Goal: Transaction & Acquisition: Purchase product/service

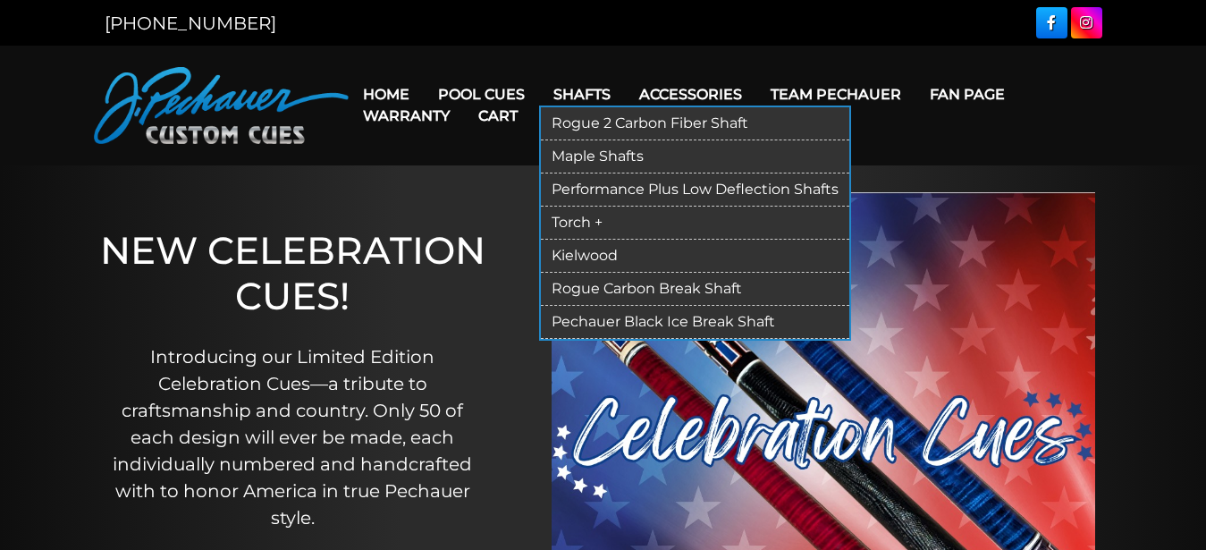
click at [587, 97] on link "Shafts" at bounding box center [582, 95] width 86 height 46
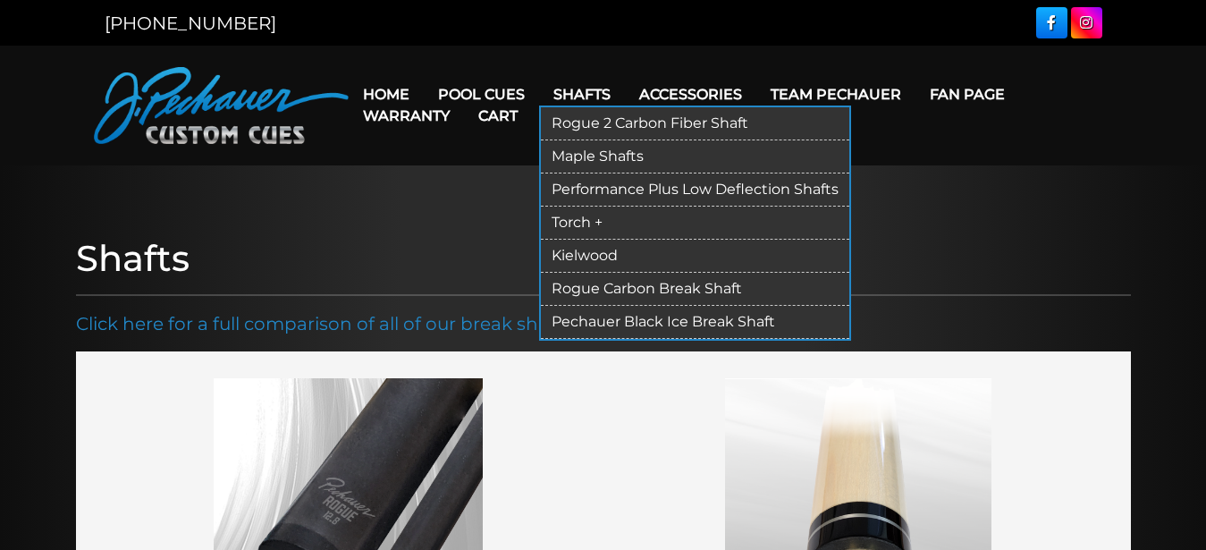
click at [576, 219] on link "Torch +" at bounding box center [695, 222] width 308 height 33
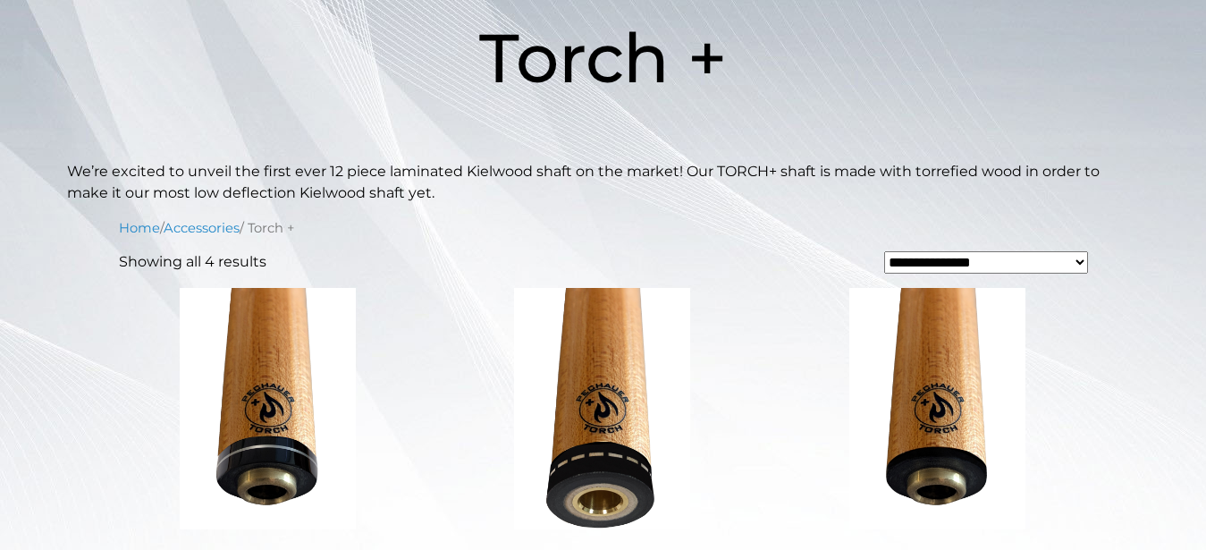
scroll to position [252, 0]
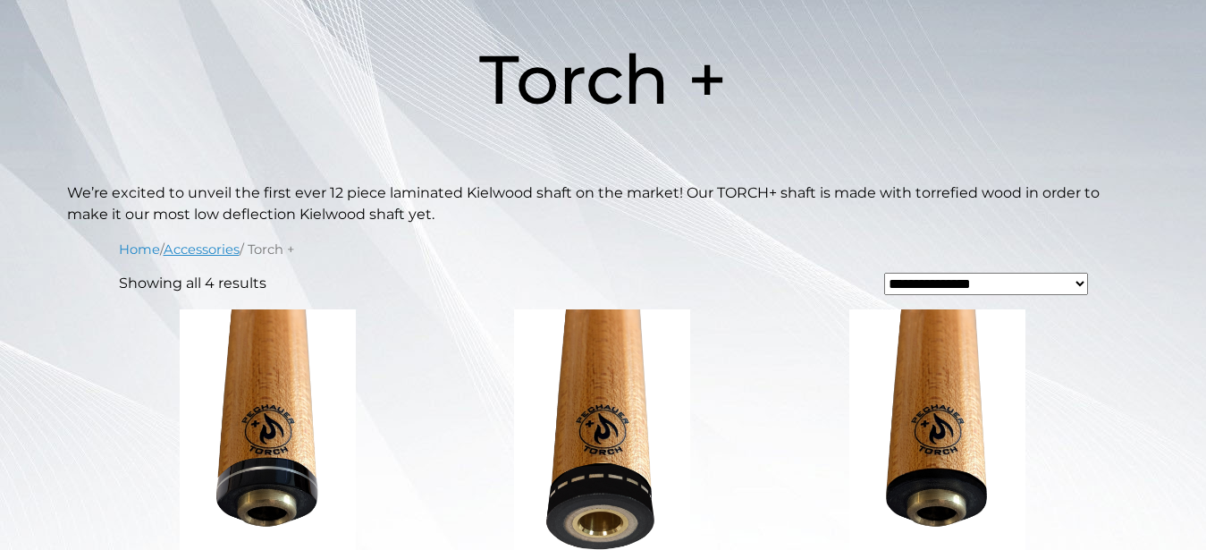
click at [198, 248] on link "Accessories" at bounding box center [202, 249] width 76 height 16
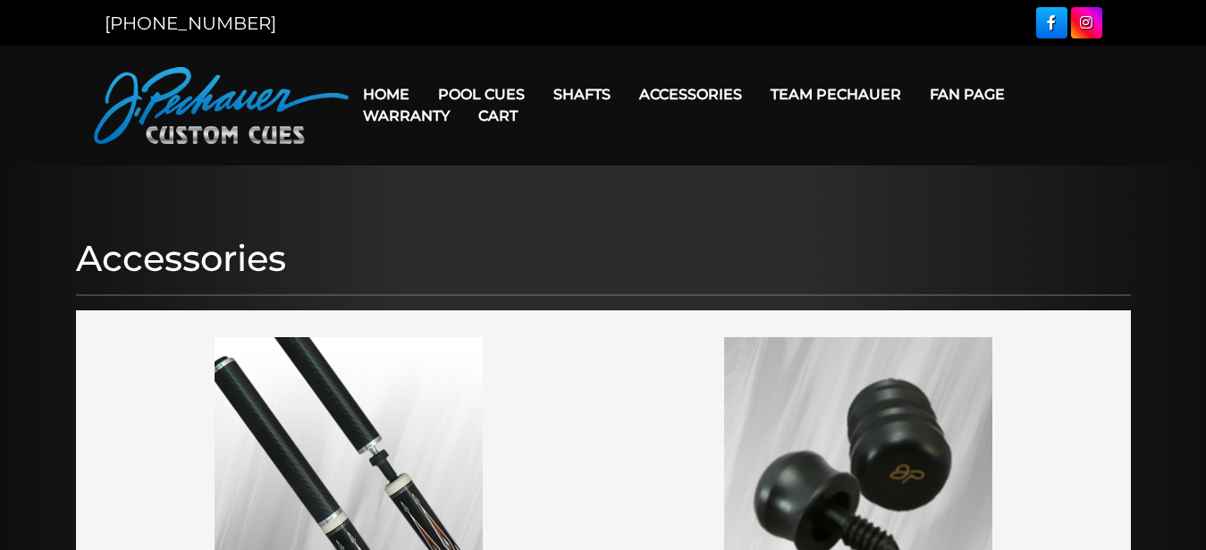
click at [459, 95] on link "Warranty" at bounding box center [406, 116] width 115 height 46
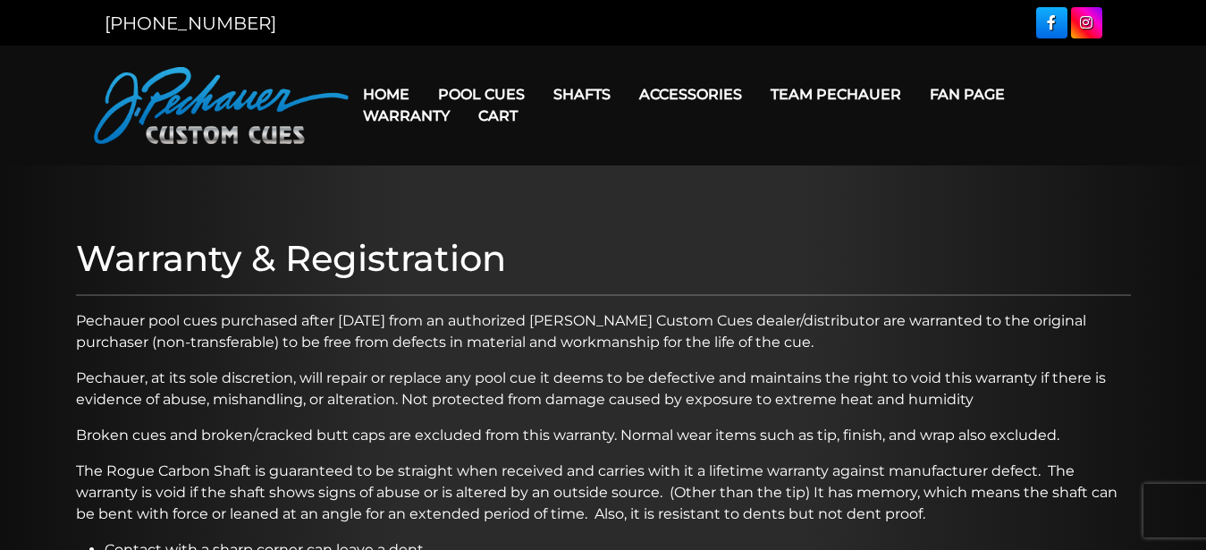
click at [477, 94] on link "Cart" at bounding box center [498, 116] width 68 height 46
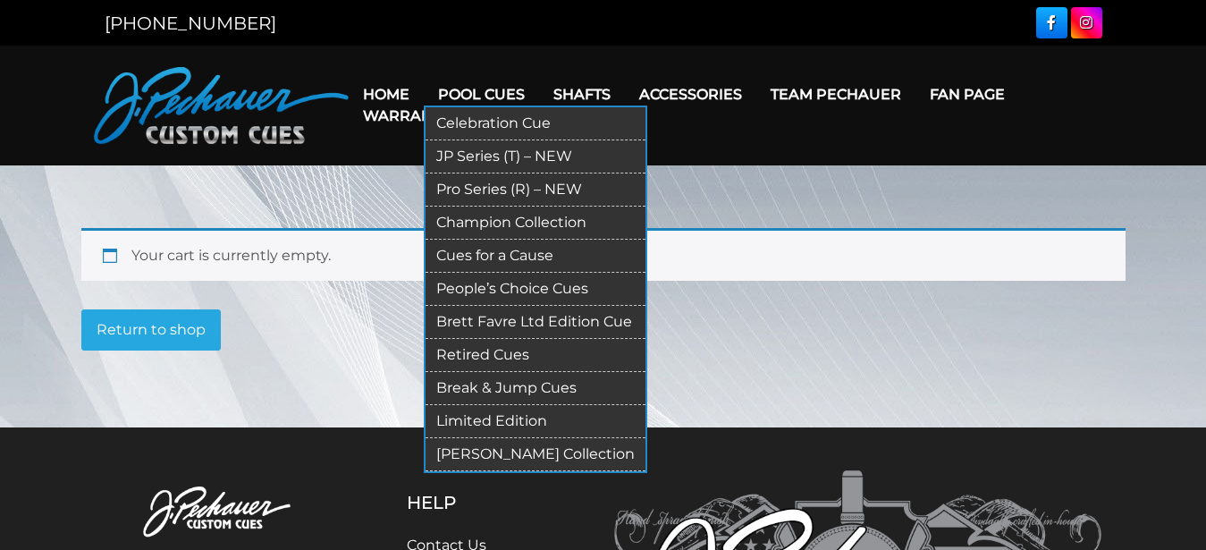
click at [464, 93] on link "Pool Cues" at bounding box center [481, 95] width 115 height 46
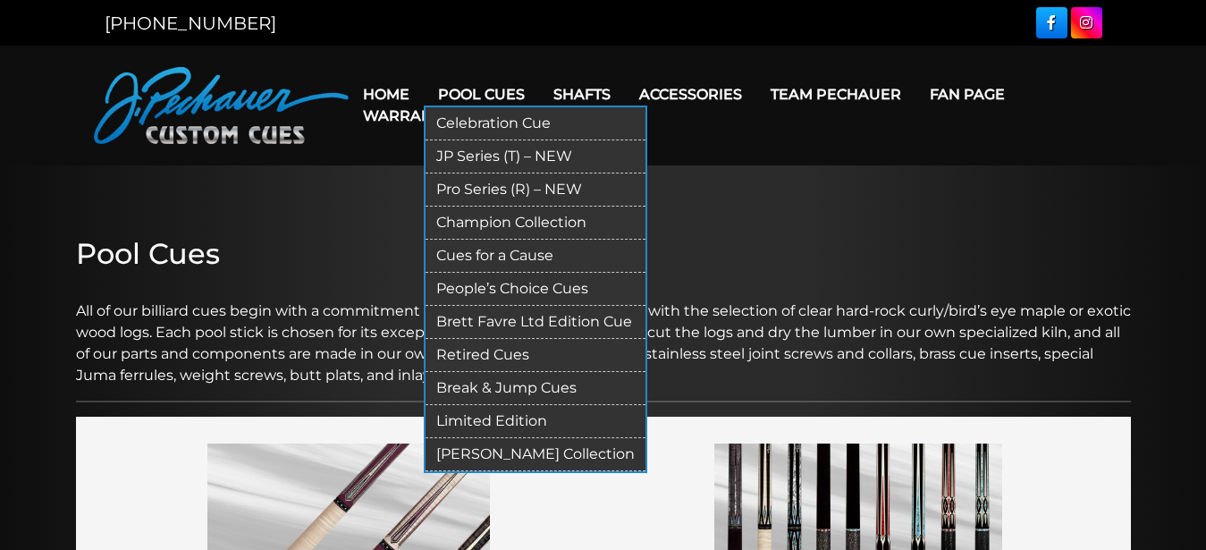
click at [476, 151] on link "JP Series (T) – NEW" at bounding box center [535, 156] width 220 height 33
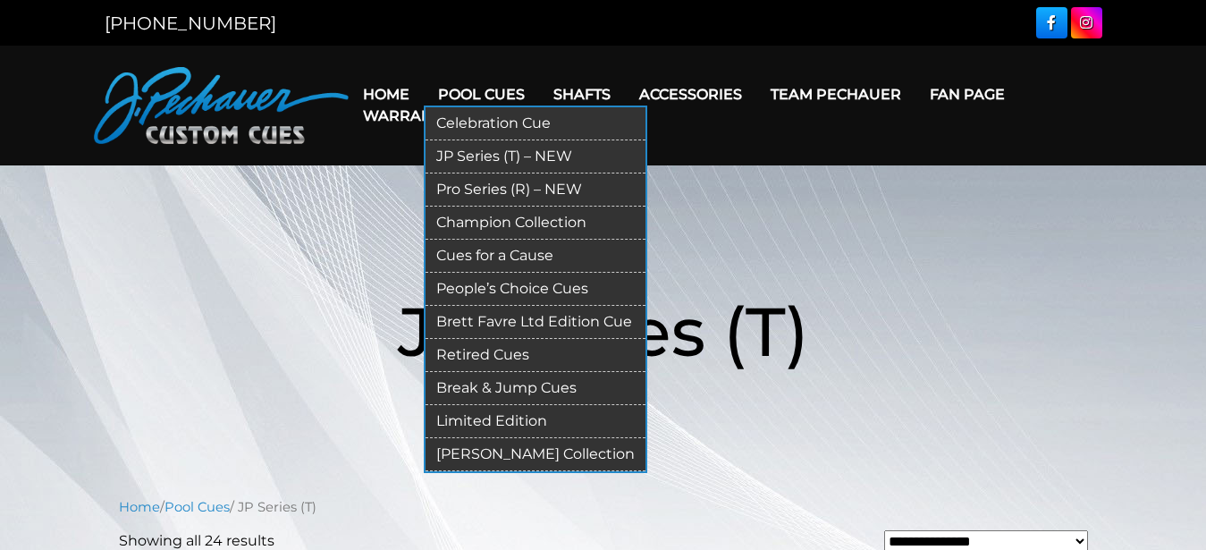
click at [485, 88] on link "Pool Cues" at bounding box center [481, 95] width 115 height 46
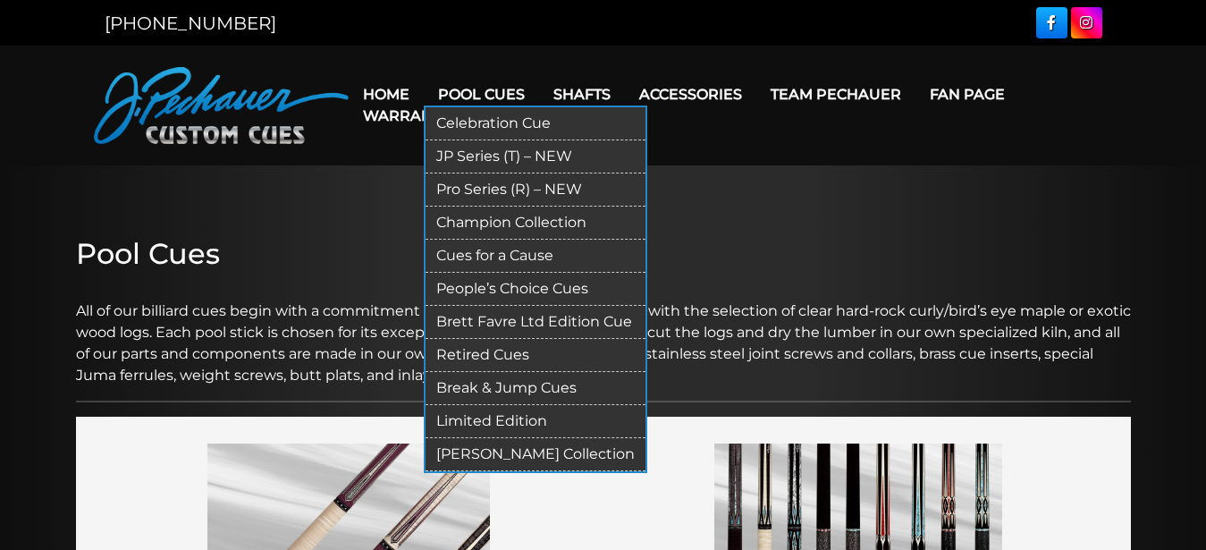
click at [483, 92] on link "Pool Cues" at bounding box center [481, 95] width 115 height 46
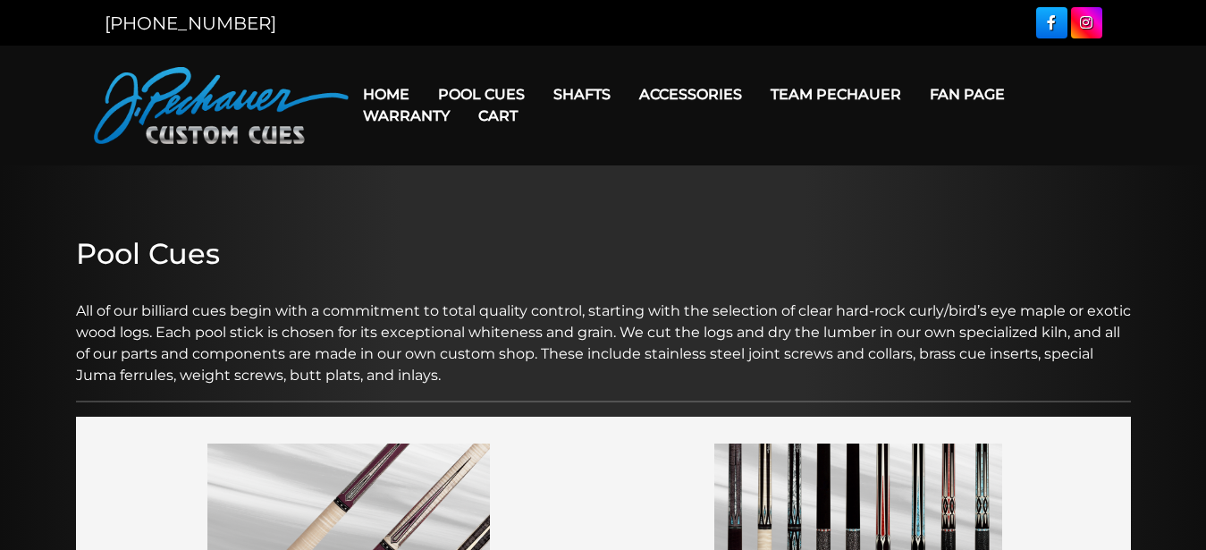
drag, startPoint x: 485, startPoint y: 89, endPoint x: 461, endPoint y: 94, distance: 24.5
click at [481, 92] on link "Pool Cues" at bounding box center [481, 95] width 115 height 46
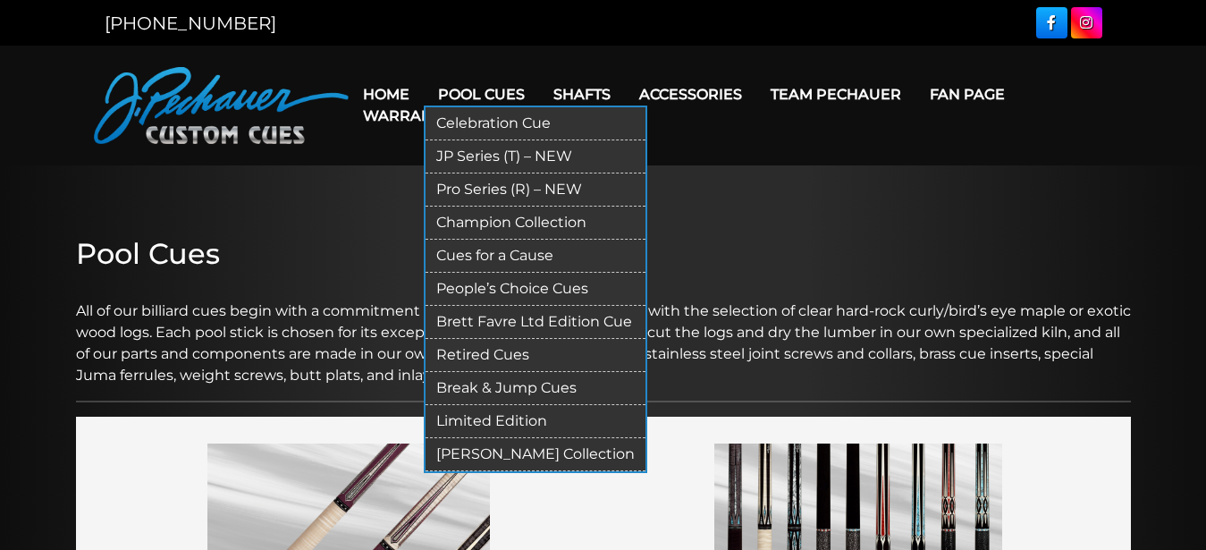
click at [481, 184] on link "Pro Series (R) – NEW" at bounding box center [535, 189] width 220 height 33
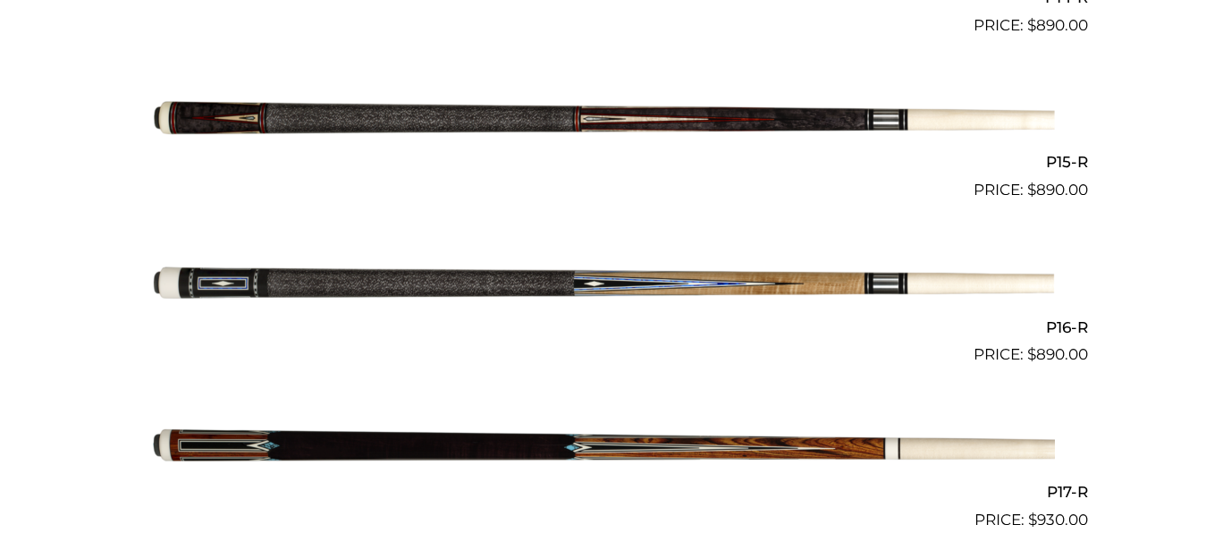
scroll to position [2841, 0]
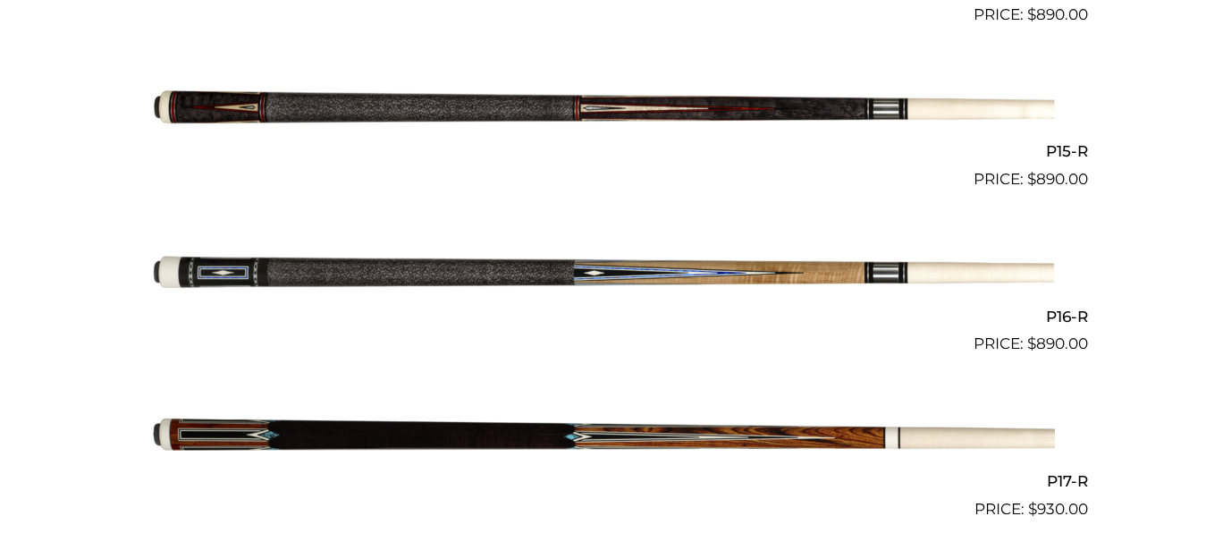
click at [627, 271] on img at bounding box center [603, 273] width 903 height 150
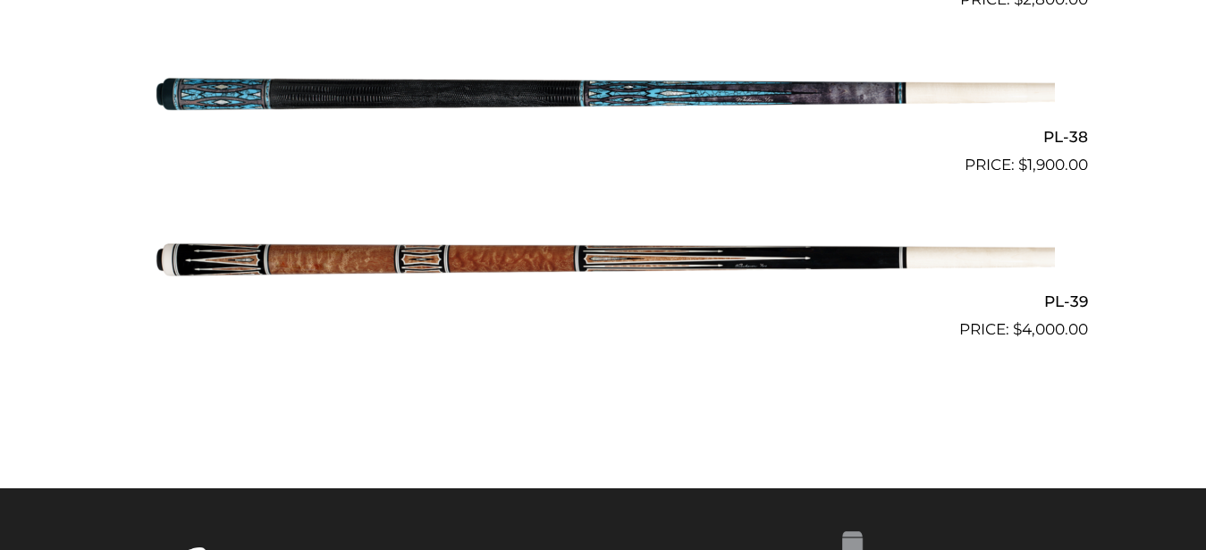
scroll to position [5193, 0]
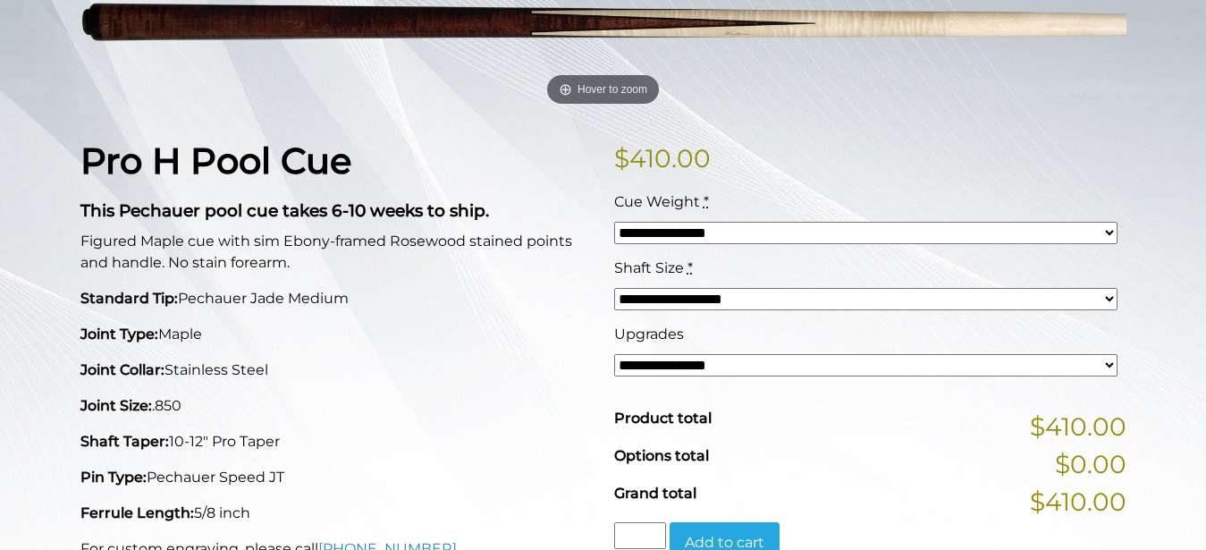
scroll to position [348, 0]
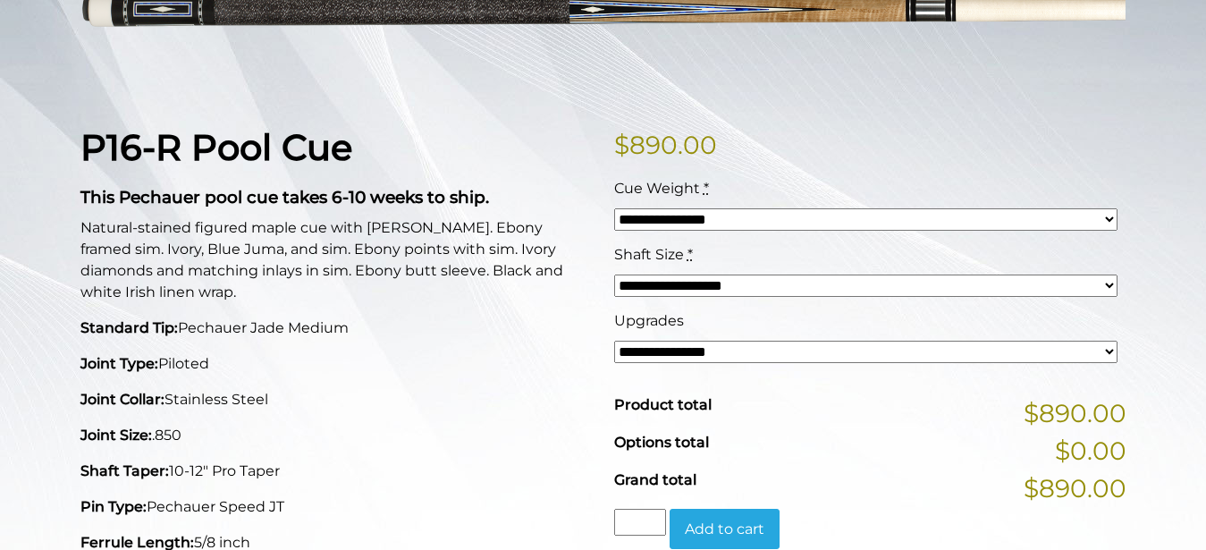
scroll to position [294, 0]
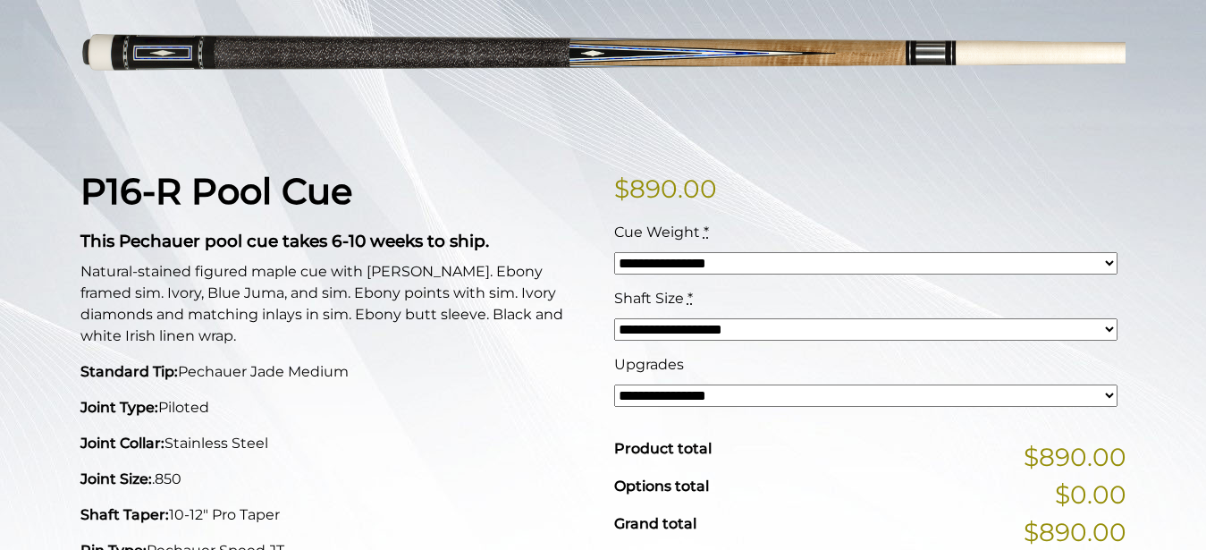
click at [1113, 328] on select "**********" at bounding box center [865, 329] width 503 height 22
click at [614, 318] on select "**********" at bounding box center [865, 329] width 503 height 22
click at [1105, 331] on select "**********" at bounding box center [865, 329] width 503 height 22
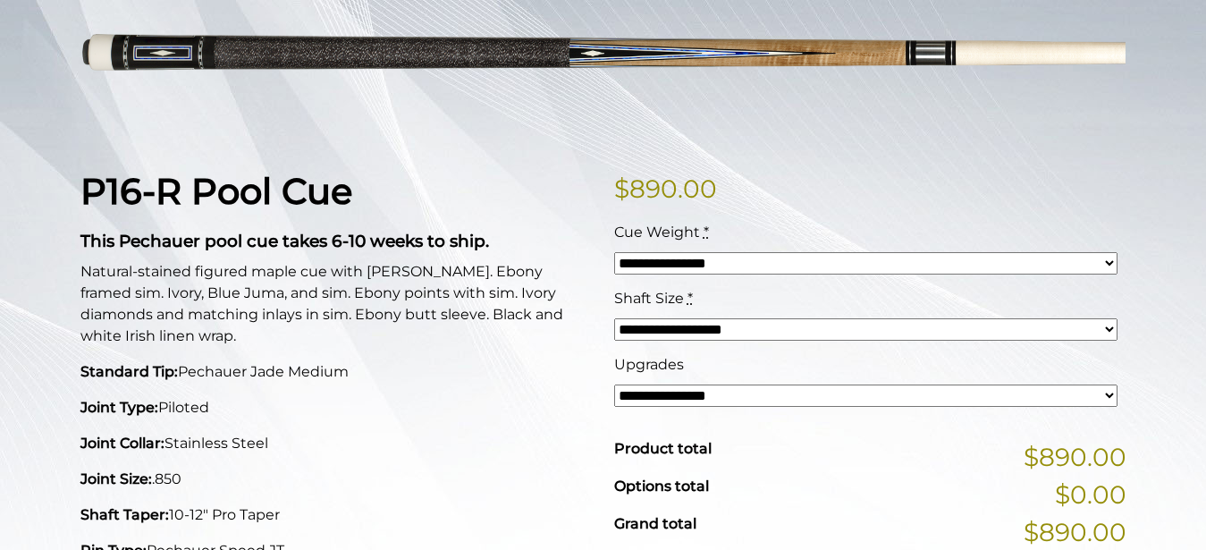
click at [614, 384] on select "**********" at bounding box center [865, 395] width 503 height 22
